Goal: Navigation & Orientation: Find specific page/section

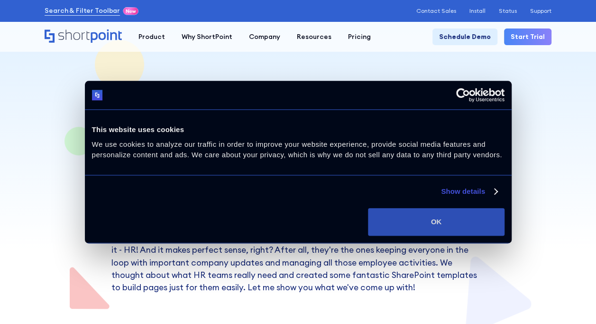
click at [449, 227] on button "OK" at bounding box center [436, 222] width 136 height 28
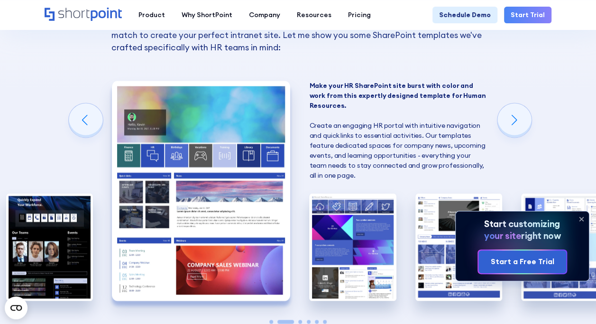
scroll to position [643, 0]
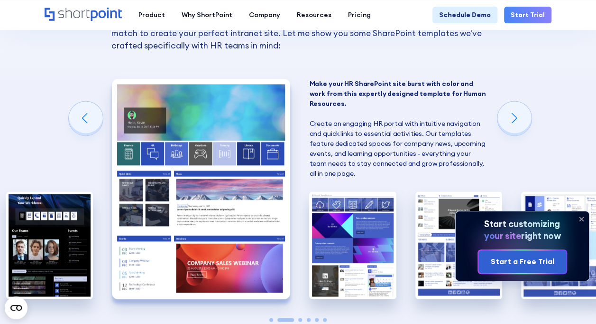
click at [200, 149] on img "2 / 6" at bounding box center [201, 188] width 178 height 219
click at [511, 119] on div "Next slide" at bounding box center [515, 118] width 34 height 34
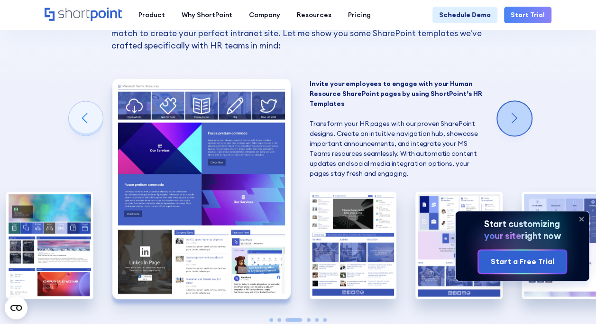
click at [511, 119] on div "Next slide" at bounding box center [515, 118] width 34 height 34
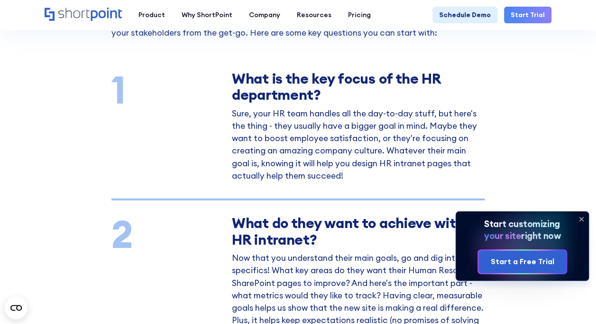
scroll to position [1150, 0]
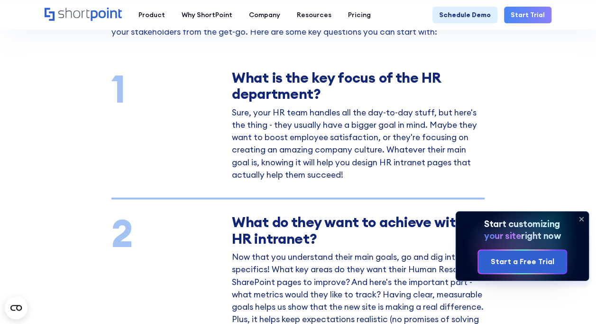
click at [583, 215] on icon at bounding box center [581, 218] width 15 height 15
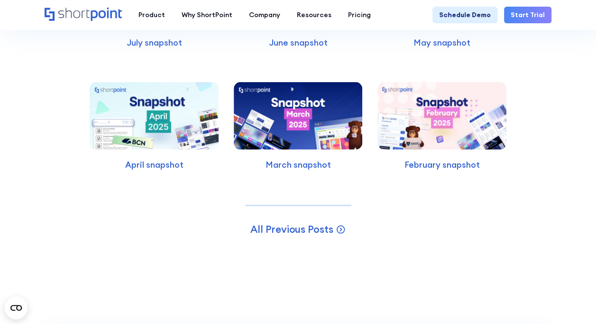
scroll to position [3107, 0]
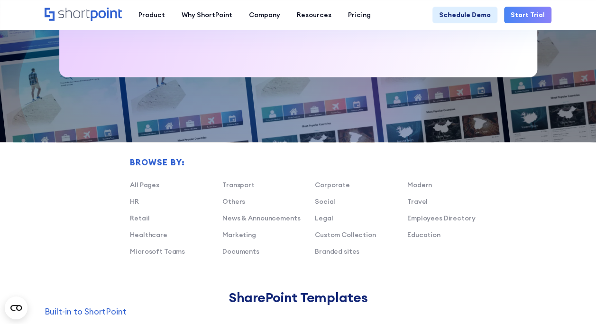
scroll to position [504, 0]
